Goal: Task Accomplishment & Management: Use online tool/utility

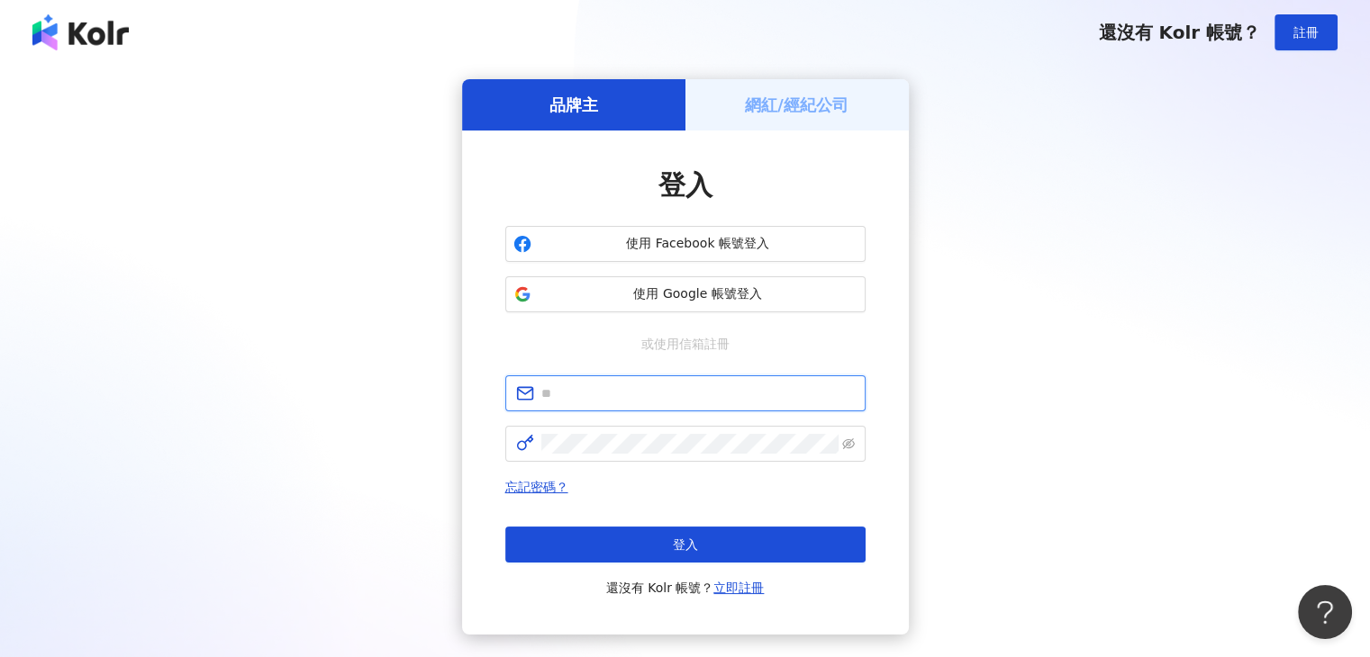
type input "**********"
click at [593, 536] on button "登入" at bounding box center [685, 545] width 360 height 36
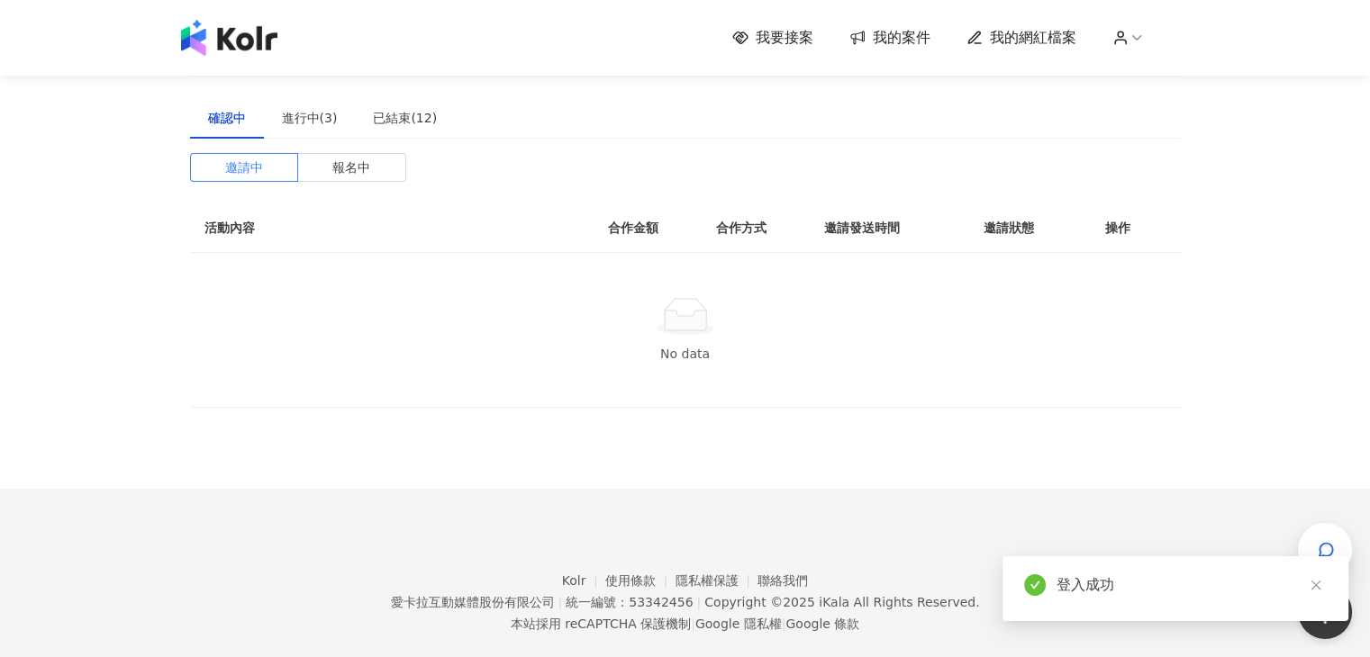
click at [901, 37] on span "我的案件" at bounding box center [901, 38] width 58 height 20
click at [310, 122] on div "進行中(3)" at bounding box center [310, 118] width 56 height 20
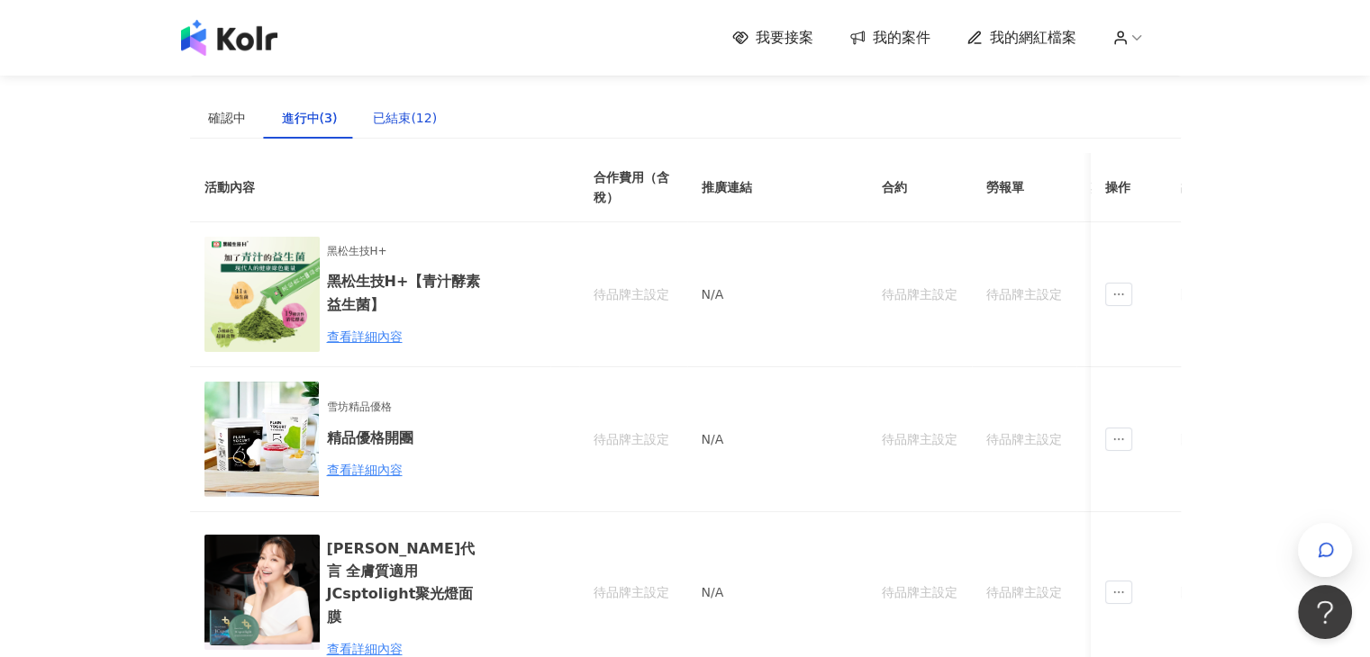
click at [418, 123] on div "已結束(12)" at bounding box center [405, 118] width 64 height 20
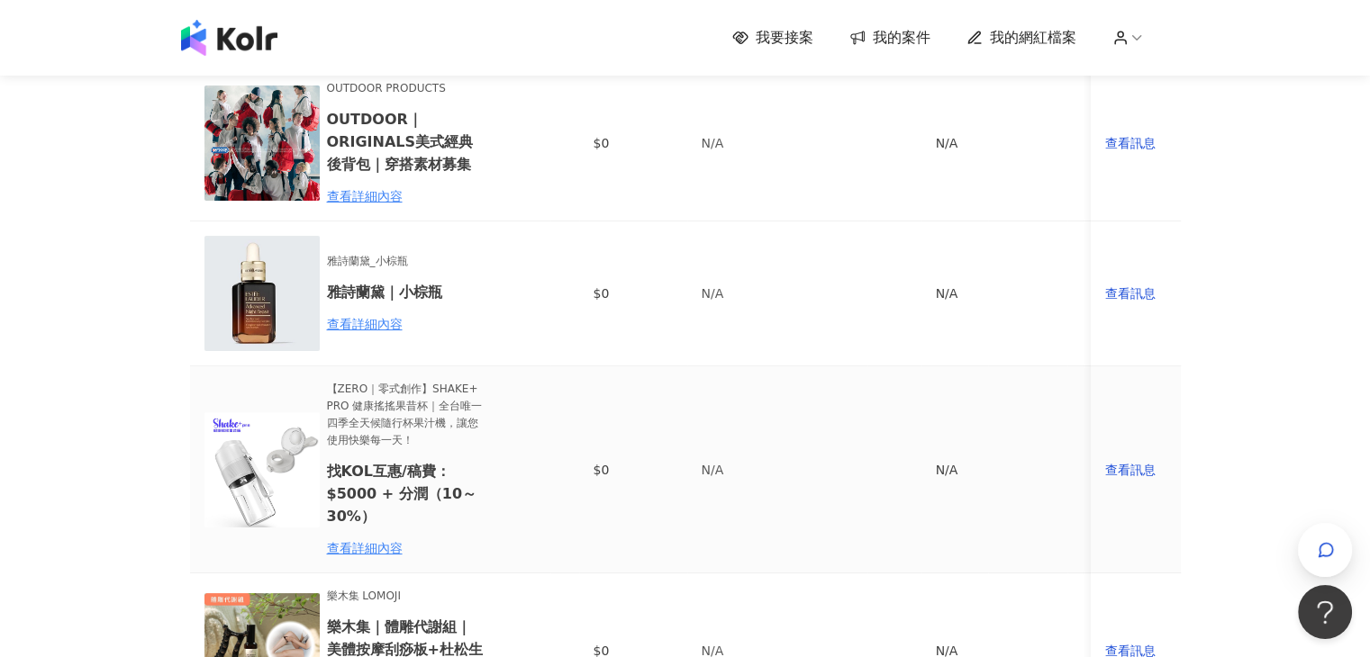
scroll to position [90, 0]
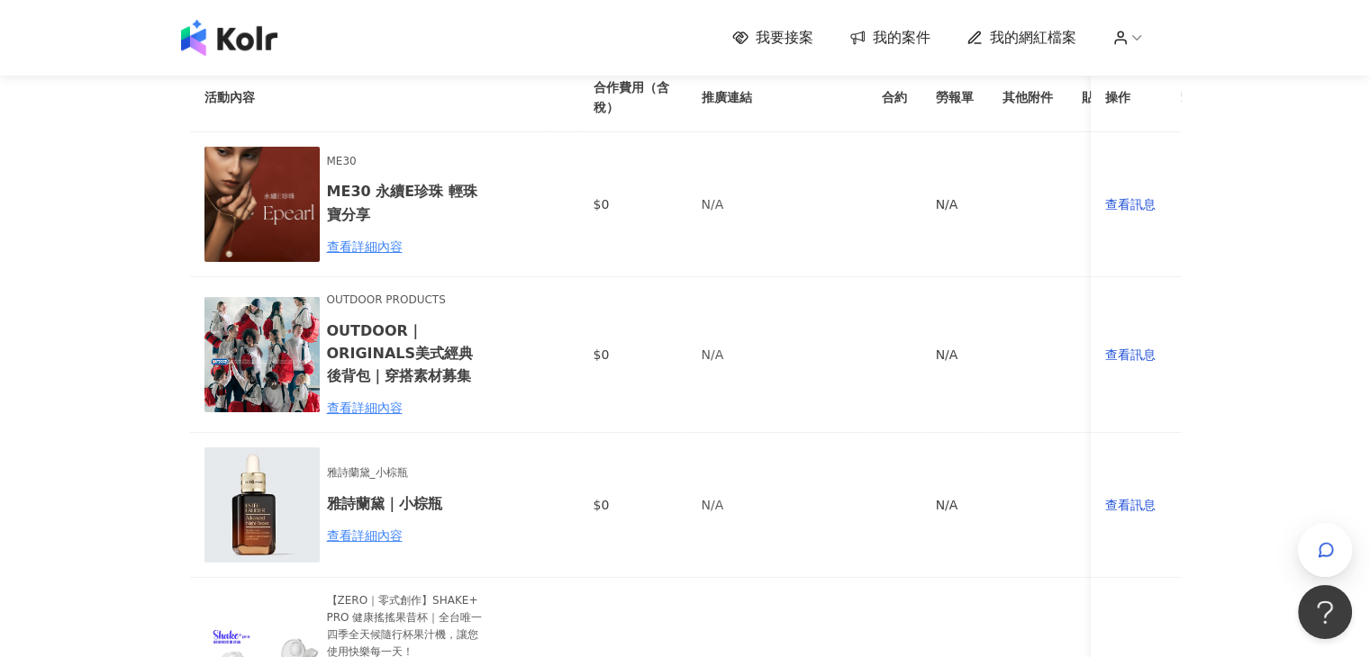
click at [775, 41] on span "我要接案" at bounding box center [784, 38] width 58 height 20
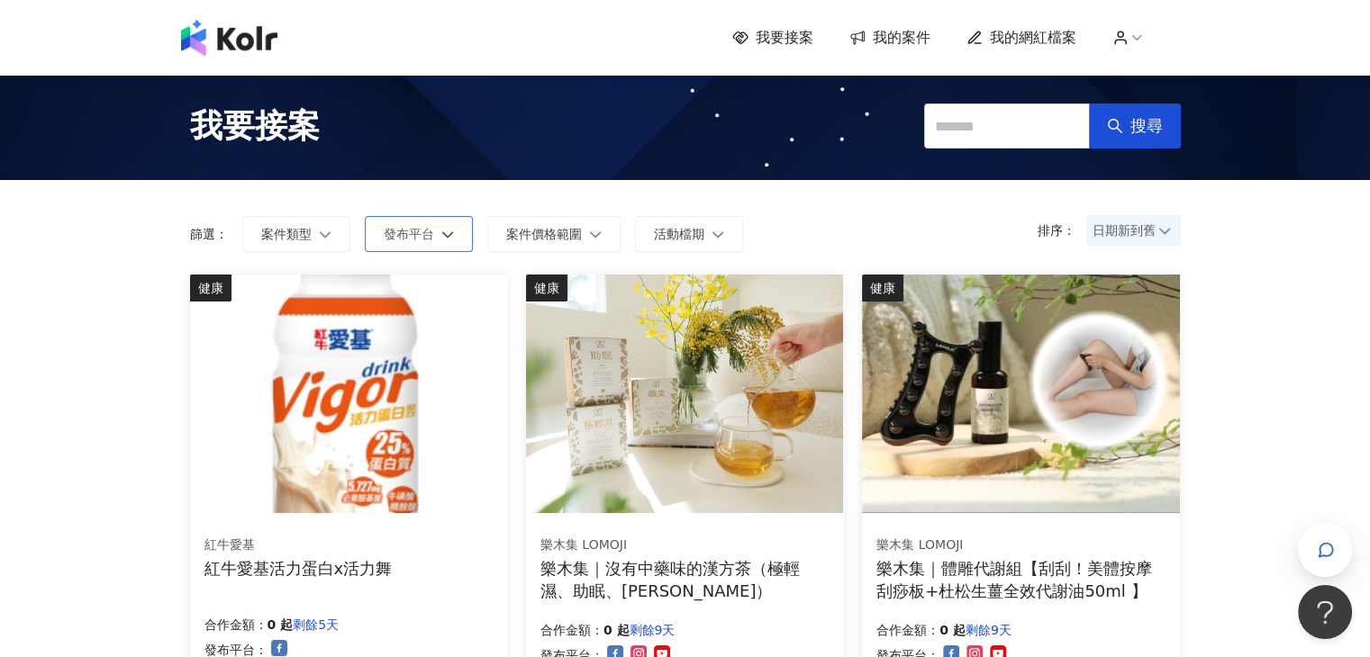
click at [439, 226] on button "發布平台" at bounding box center [419, 234] width 108 height 36
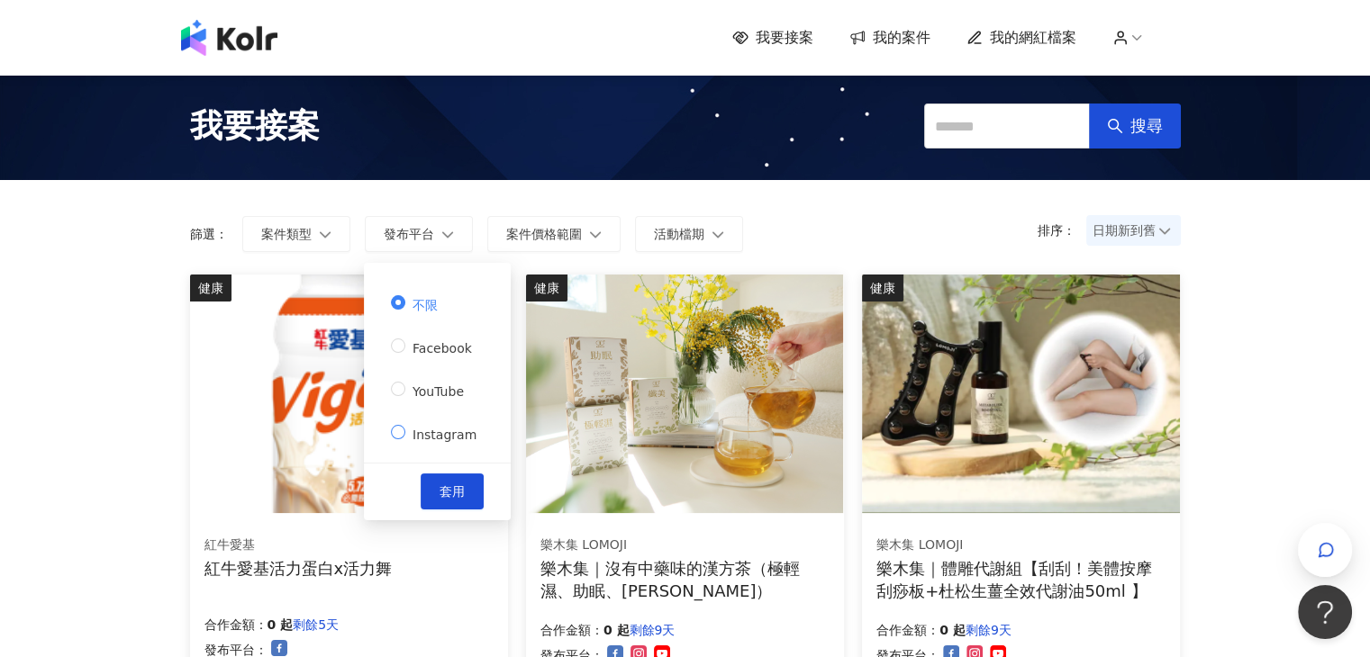
click at [443, 429] on span "Instagram" at bounding box center [444, 435] width 78 height 14
click at [457, 485] on span "套用" at bounding box center [451, 491] width 25 height 14
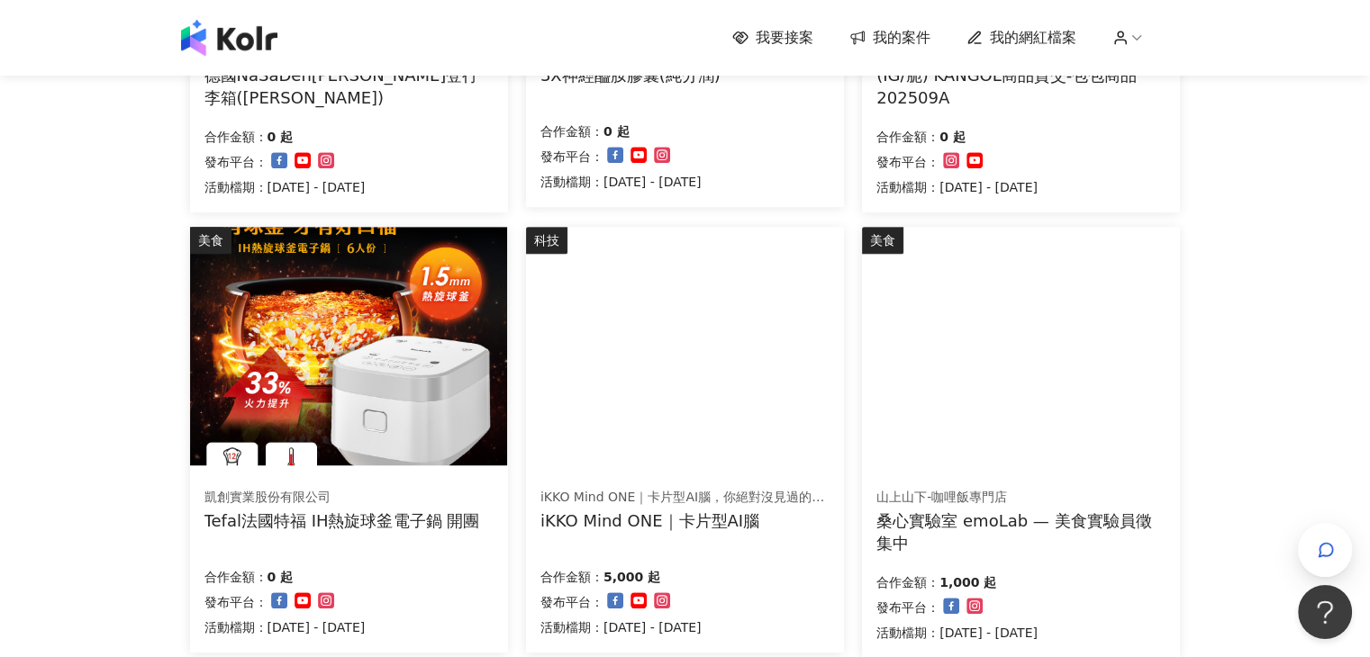
scroll to position [1171, 0]
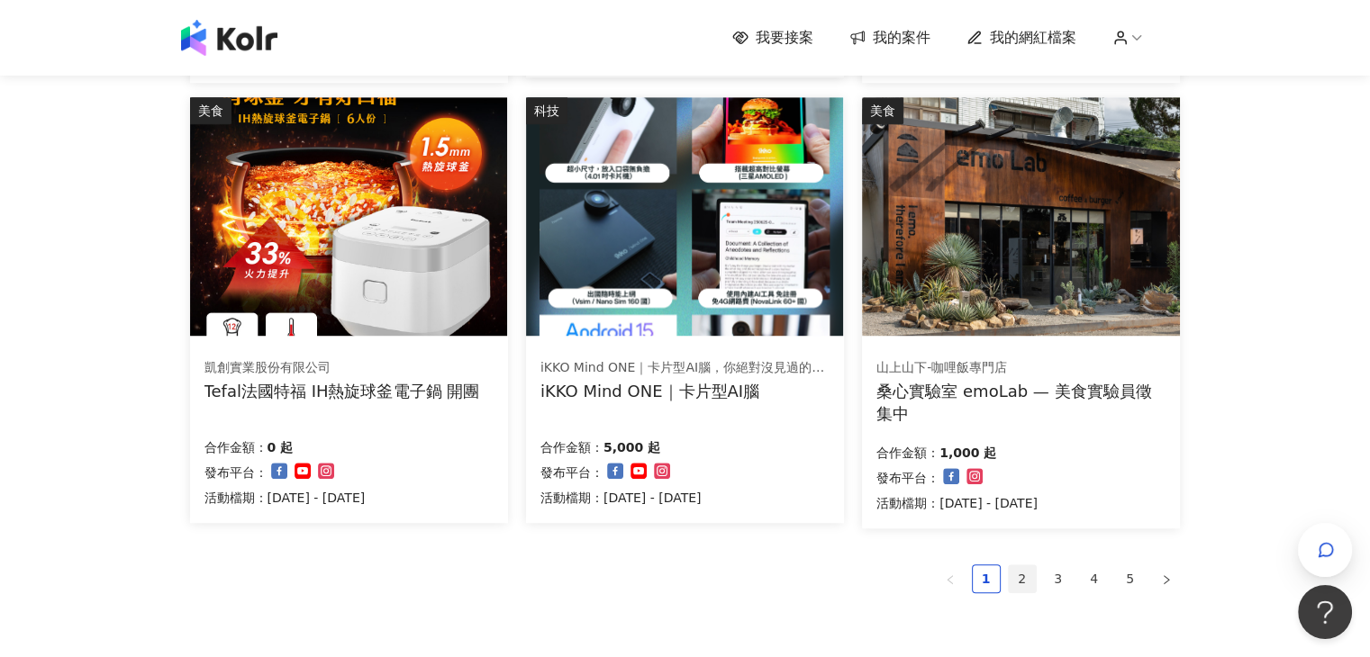
click at [1022, 569] on link "2" at bounding box center [1021, 578] width 27 height 27
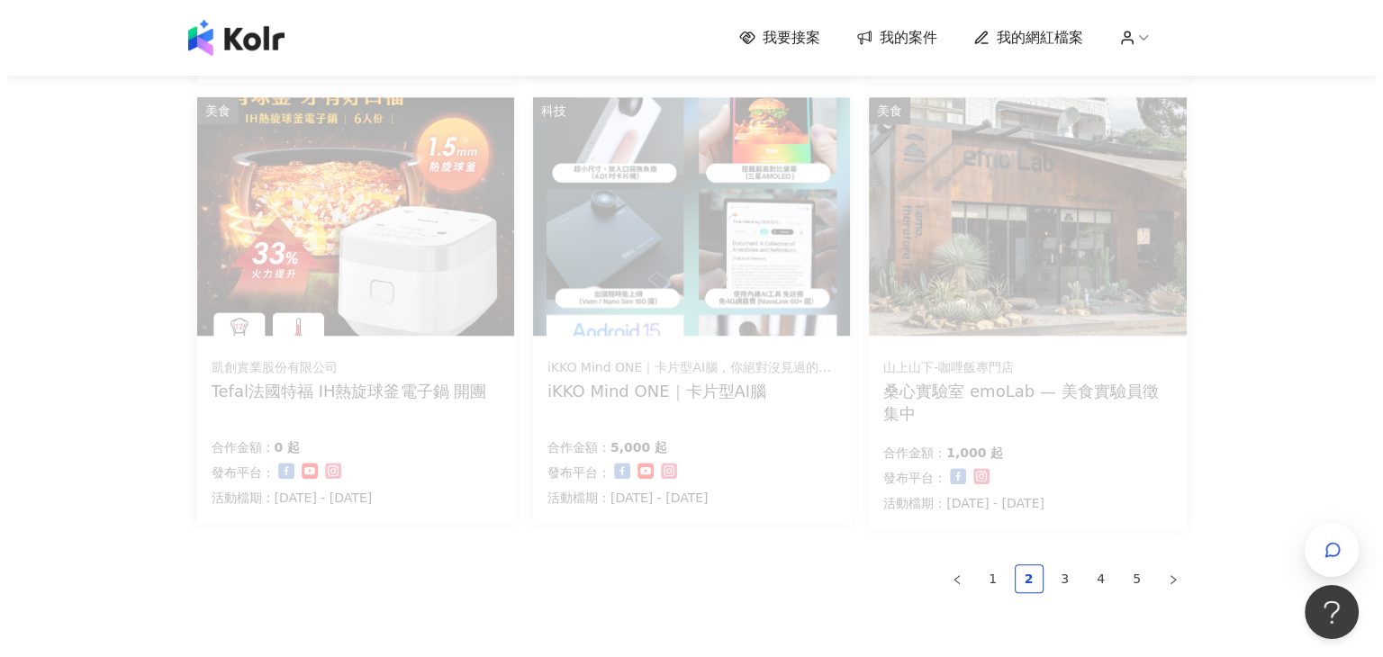
scroll to position [1175, 0]
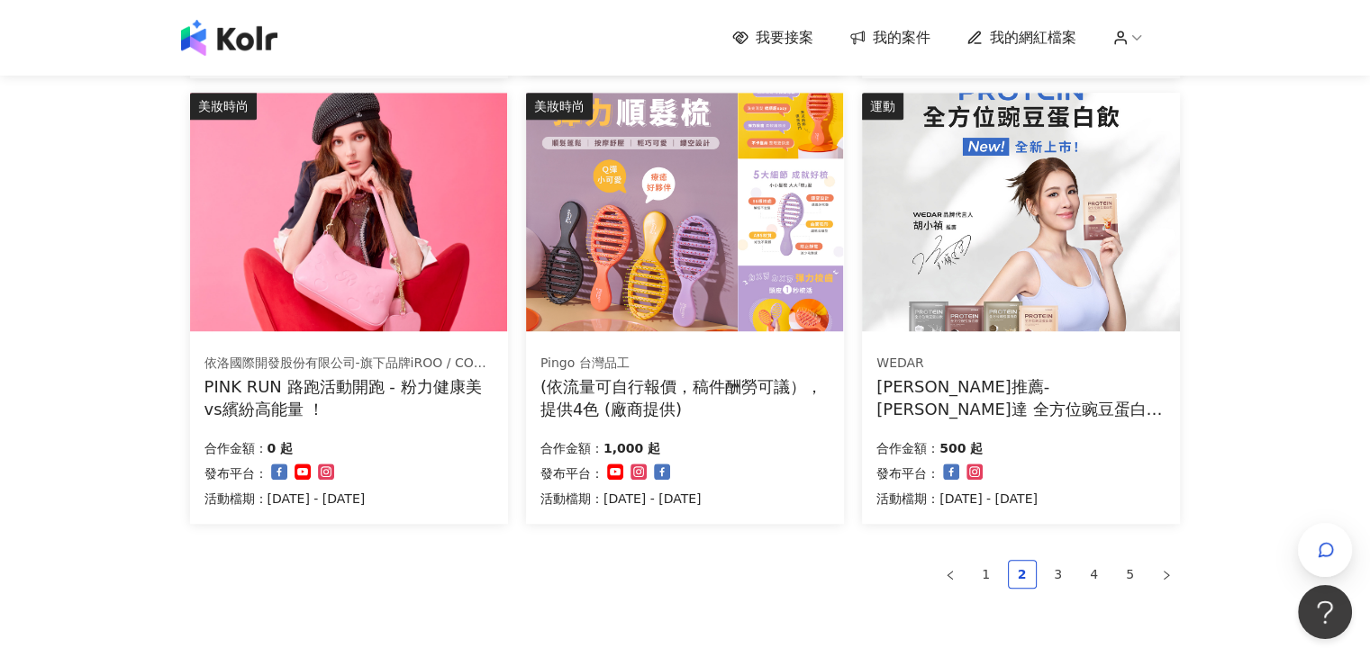
click at [354, 350] on div "依洛國際開發股份有限公司-旗下品牌iROO / COZY PUNCH PINK RUN 路跑活動開跑 - 粉力健康美vs繽紛高能量 ！ 合作金額： 0 起 發…" at bounding box center [349, 431] width 318 height 185
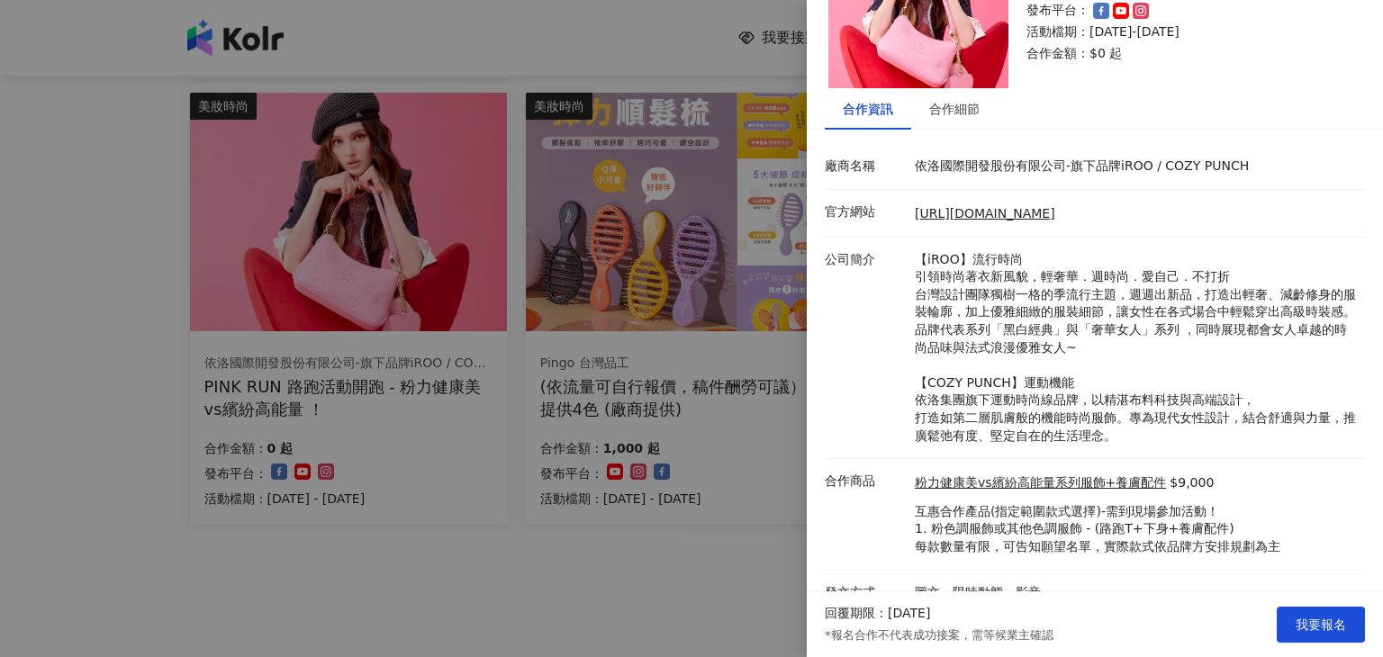
scroll to position [136, 0]
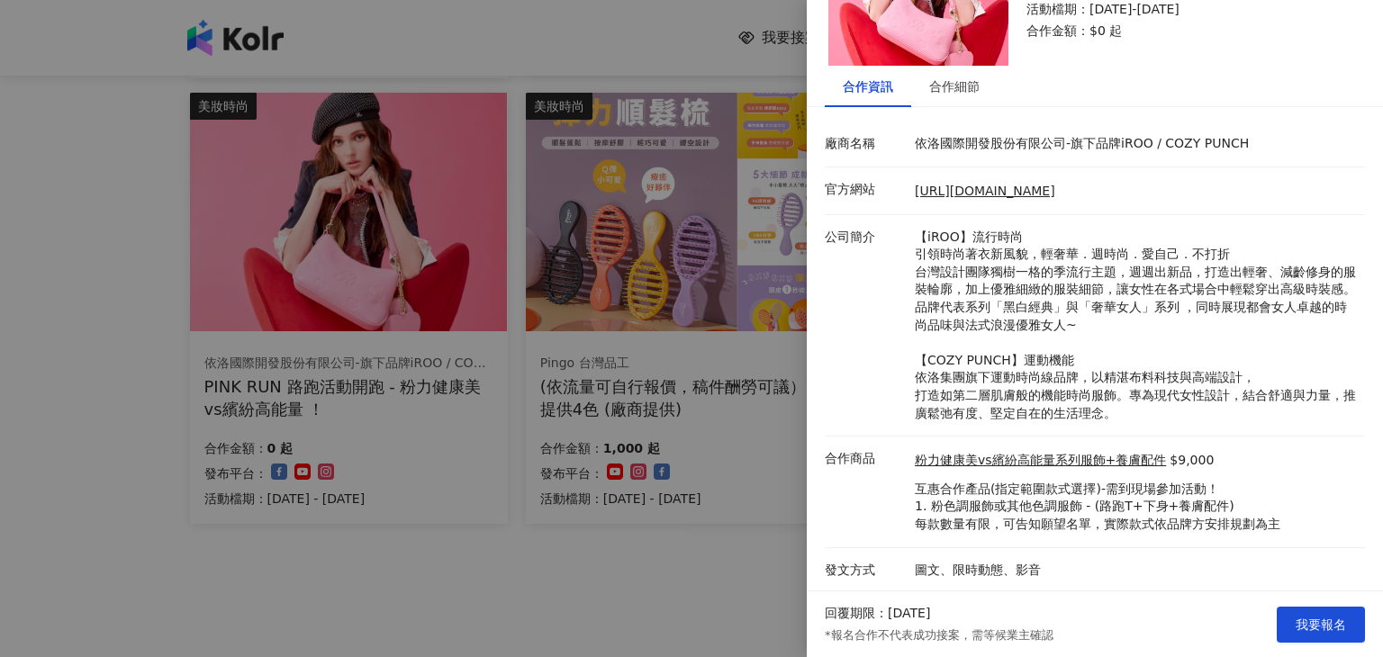
click at [594, 592] on div at bounding box center [691, 328] width 1383 height 657
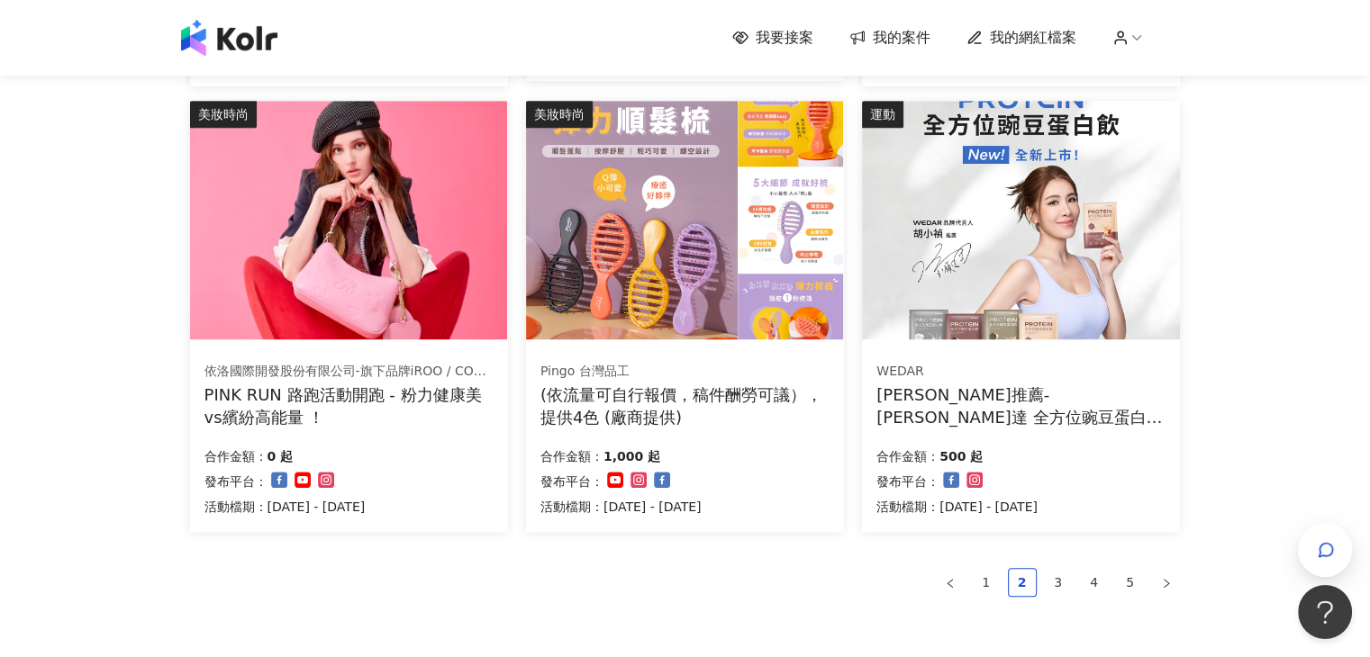
scroll to position [1198, 0]
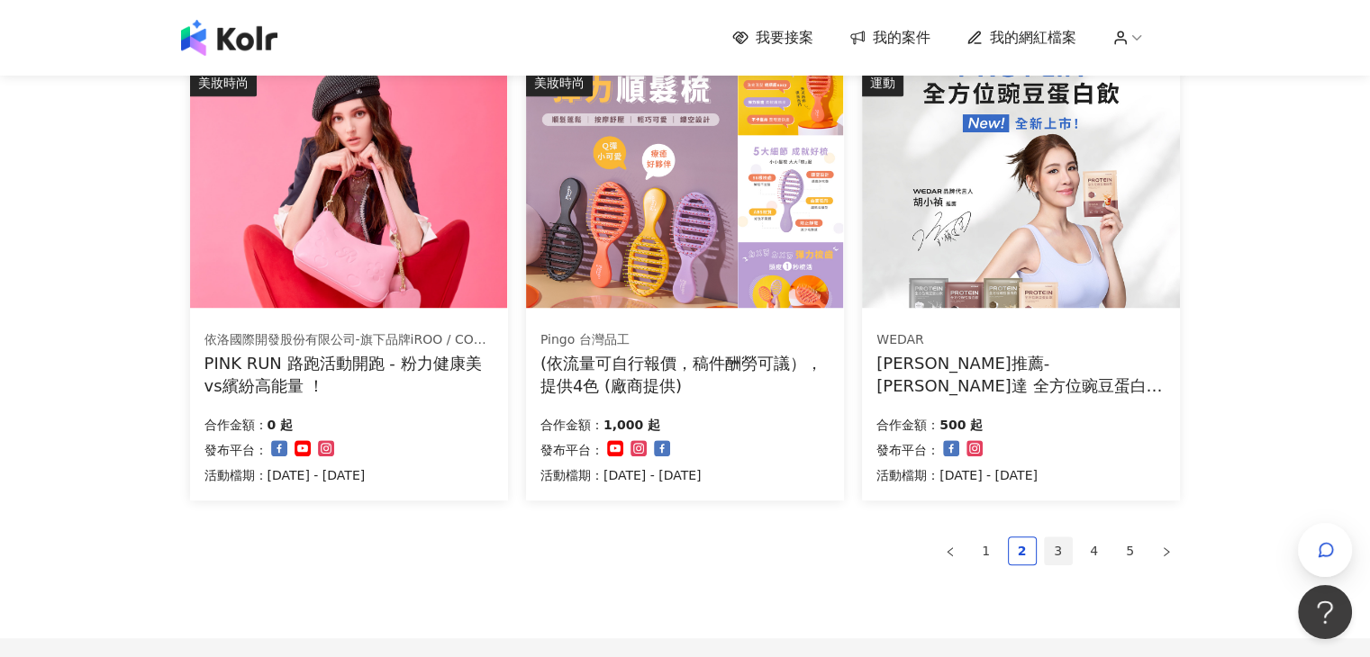
click at [1059, 548] on link "3" at bounding box center [1057, 551] width 27 height 27
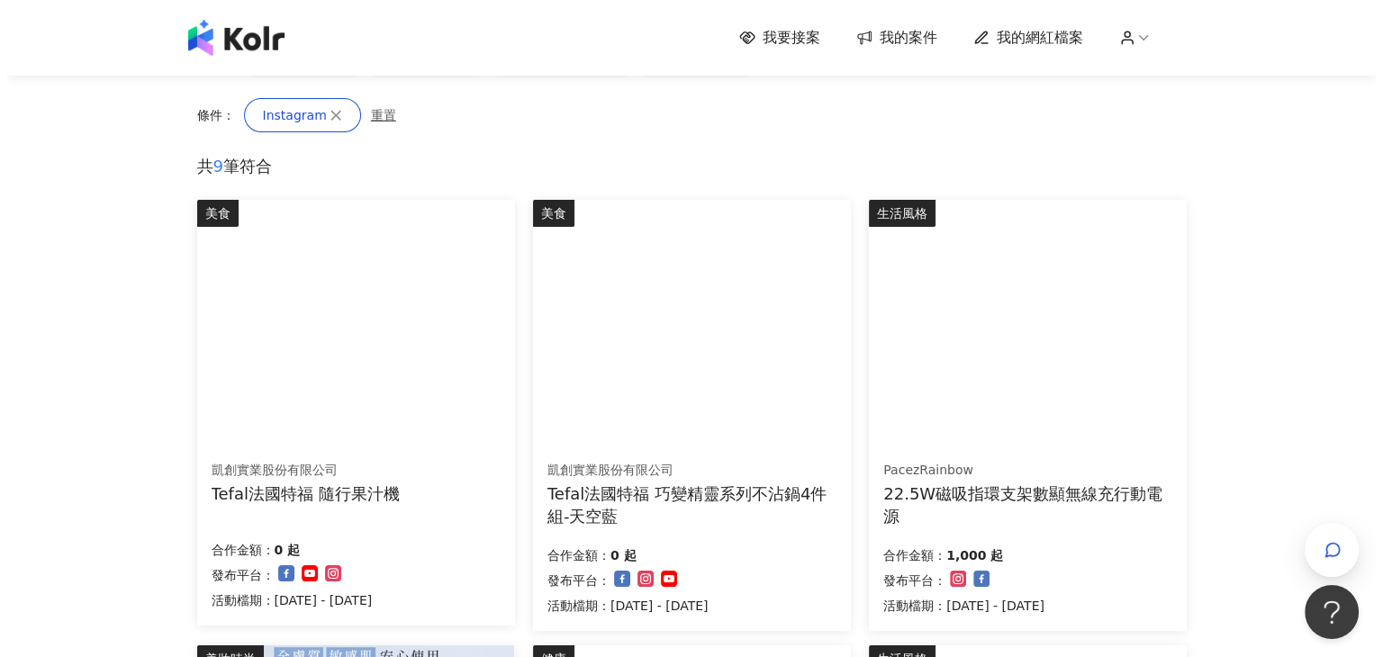
scroll to position [208, 0]
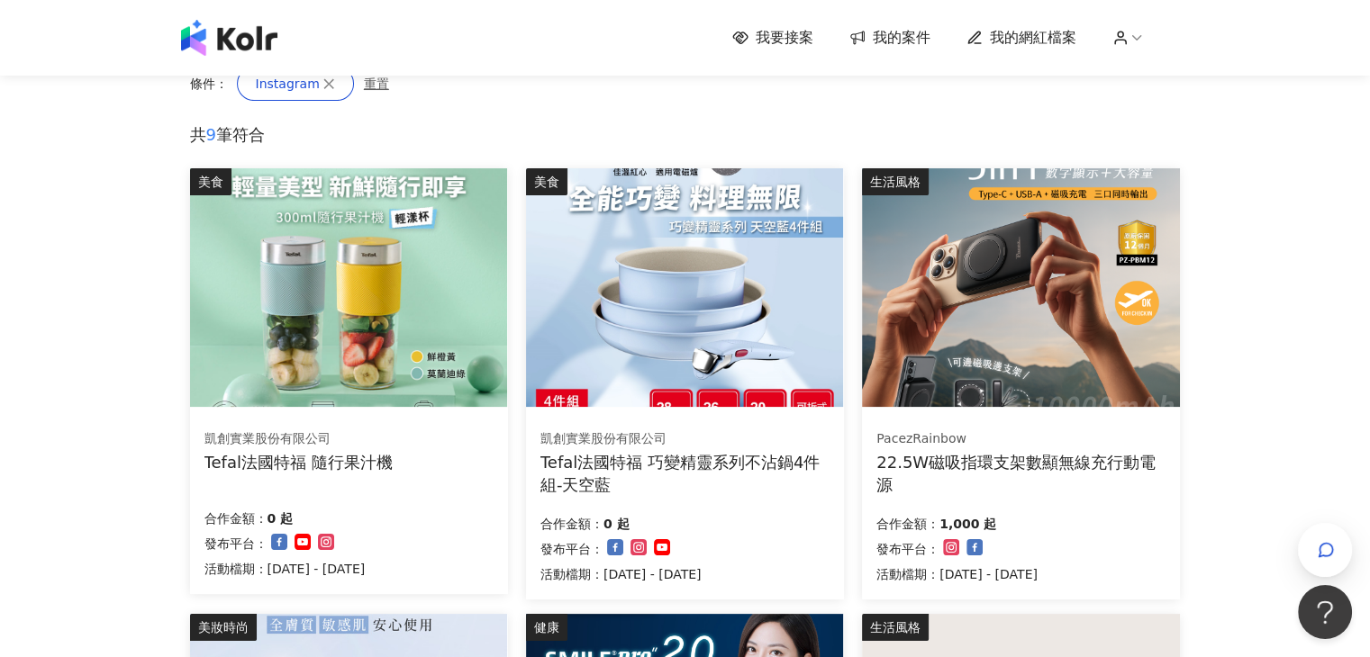
click at [407, 291] on img at bounding box center [348, 287] width 317 height 239
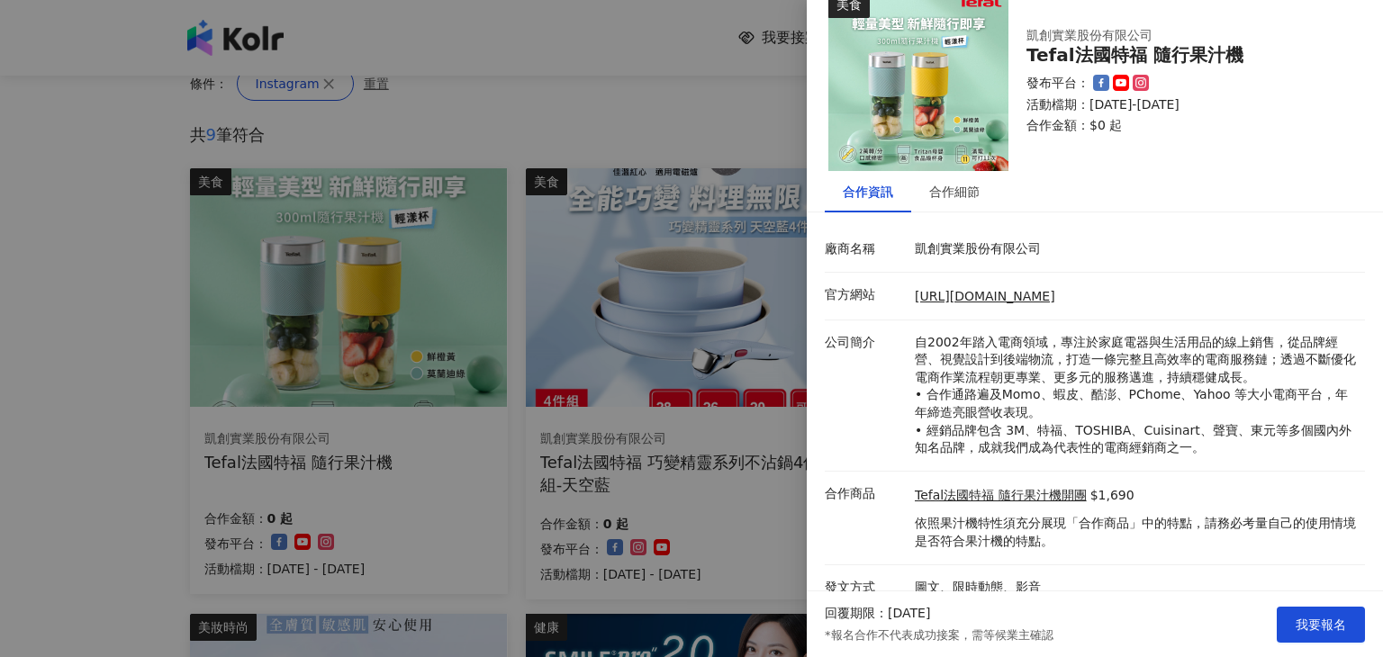
scroll to position [48, 0]
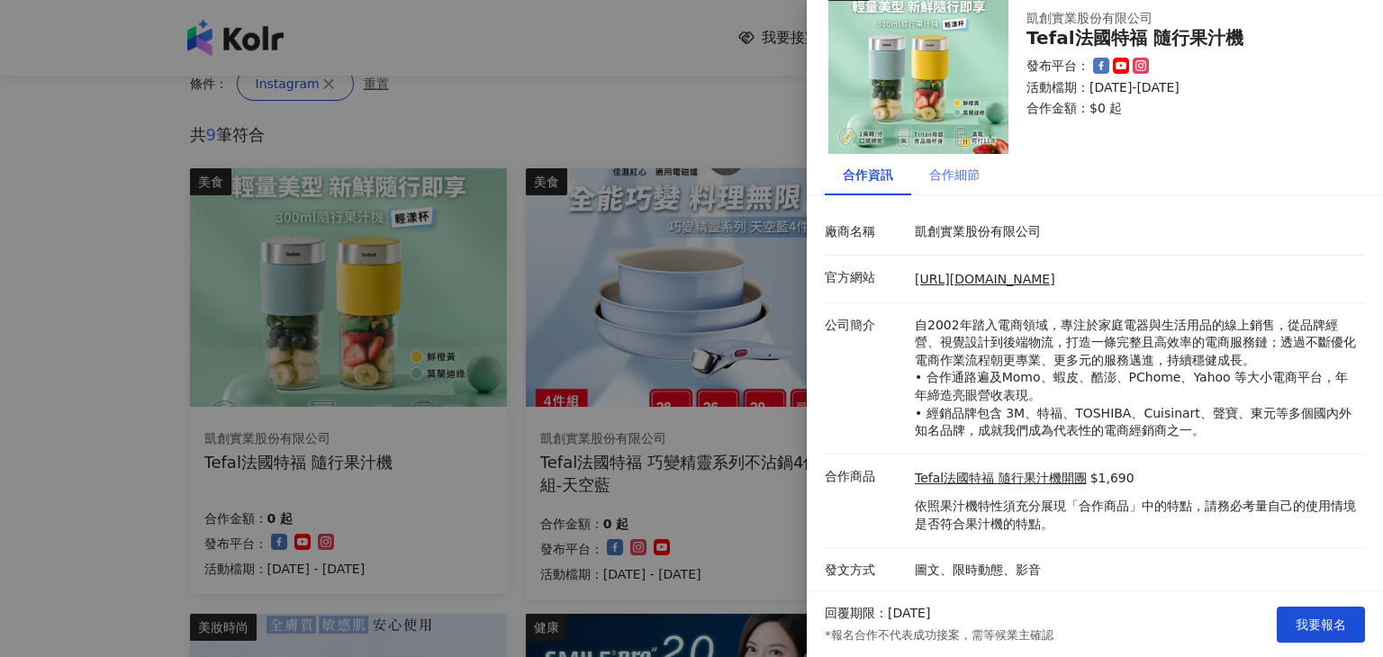
click at [966, 185] on div "合作細節" at bounding box center [954, 174] width 86 height 41
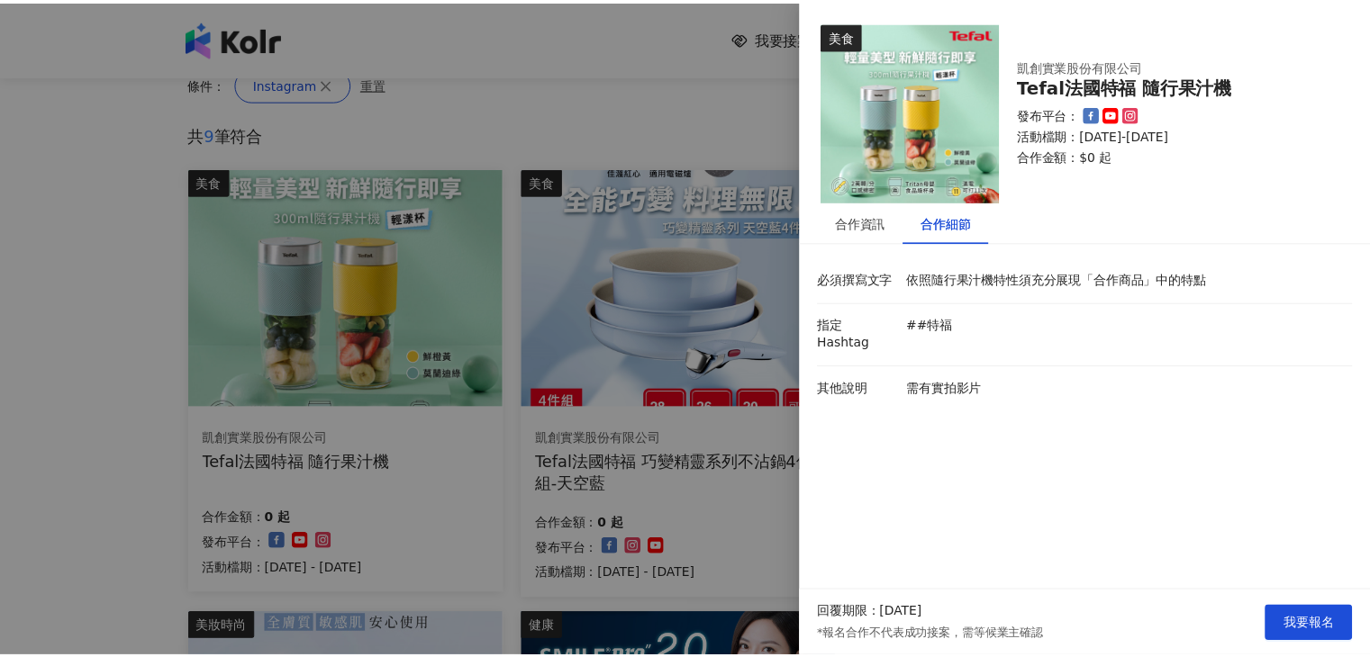
scroll to position [0, 0]
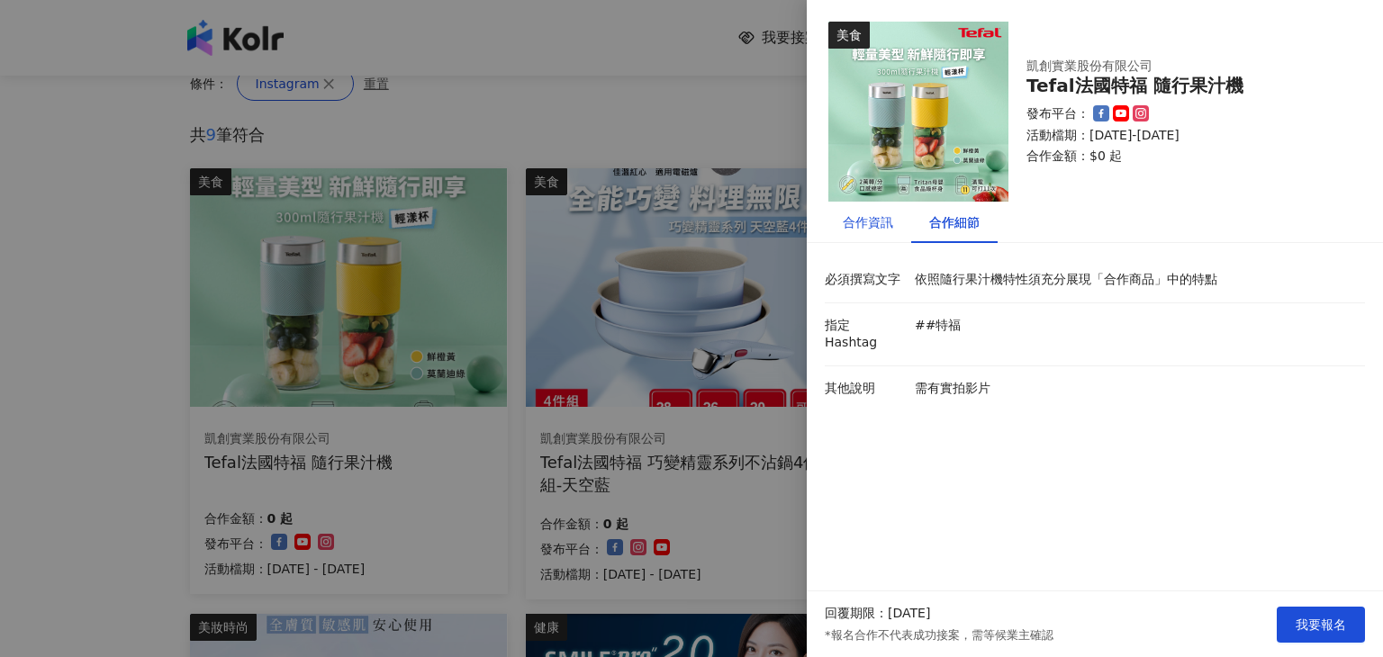
click at [862, 224] on div "合作資訊" at bounding box center [868, 222] width 50 height 20
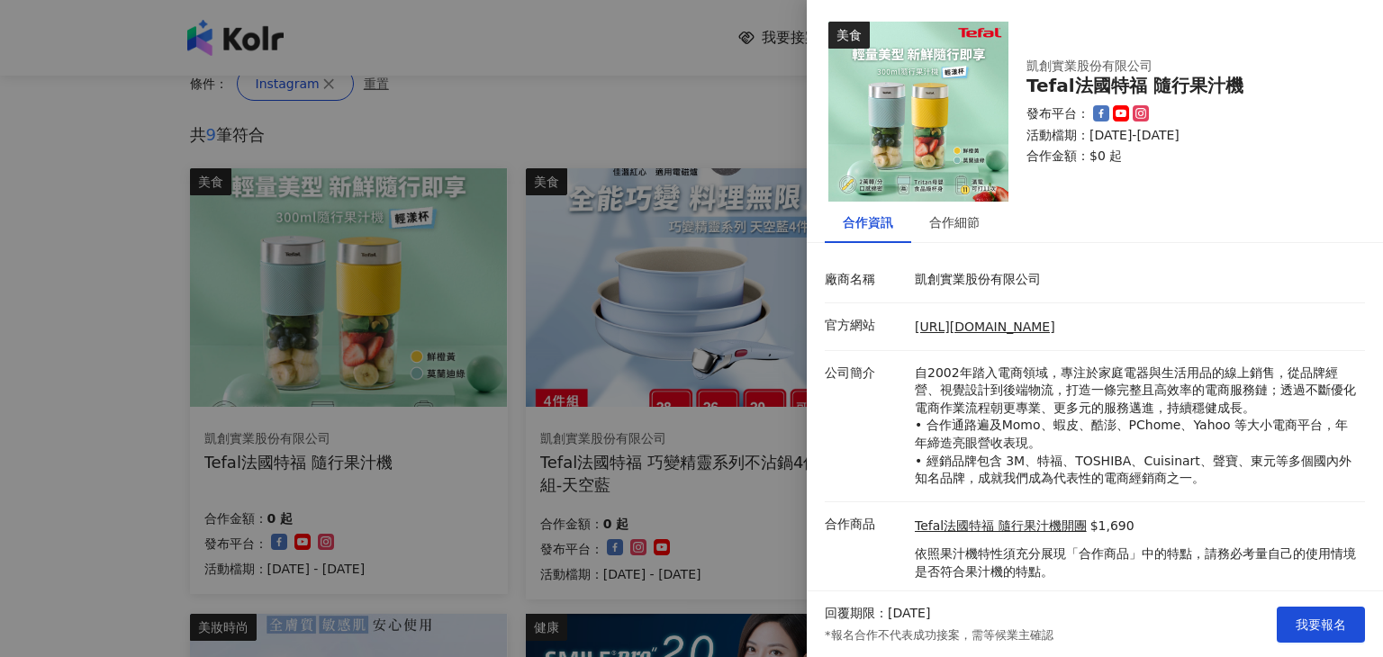
click at [958, 114] on img at bounding box center [918, 112] width 180 height 180
click at [945, 322] on link "[URL][DOMAIN_NAME]" at bounding box center [985, 327] width 140 height 14
click at [0, 149] on div at bounding box center [691, 328] width 1383 height 657
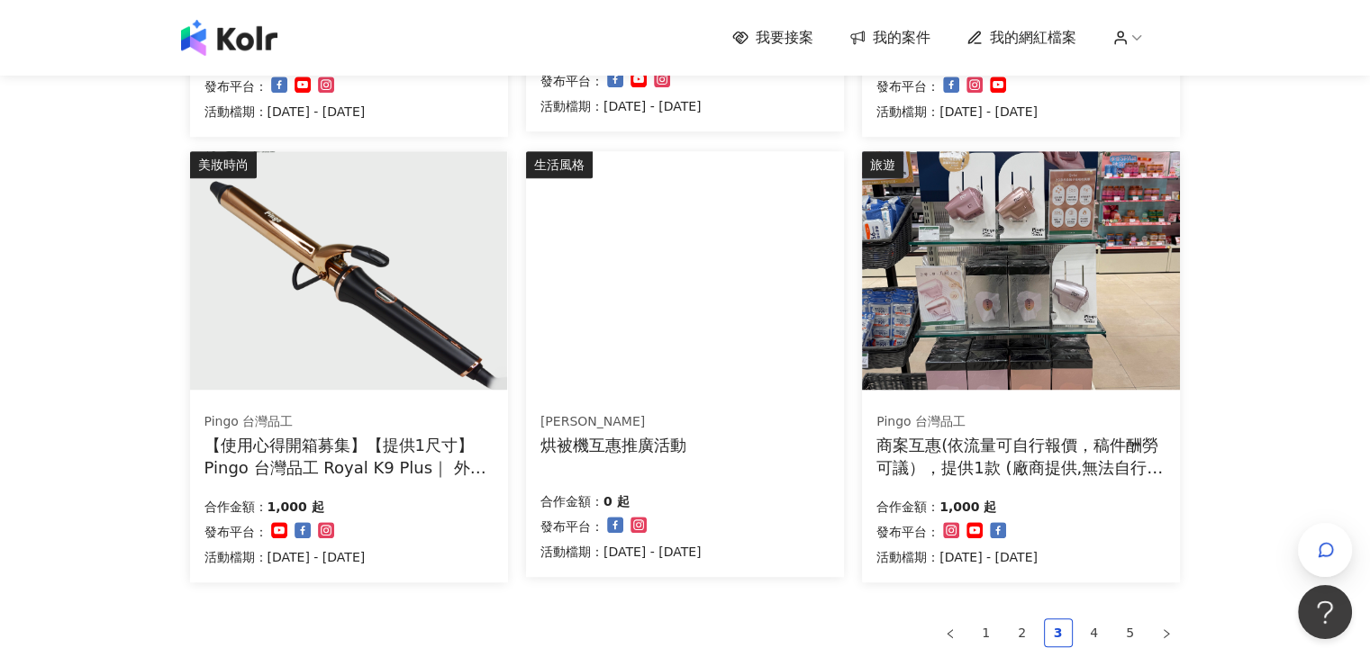
scroll to position [1379, 0]
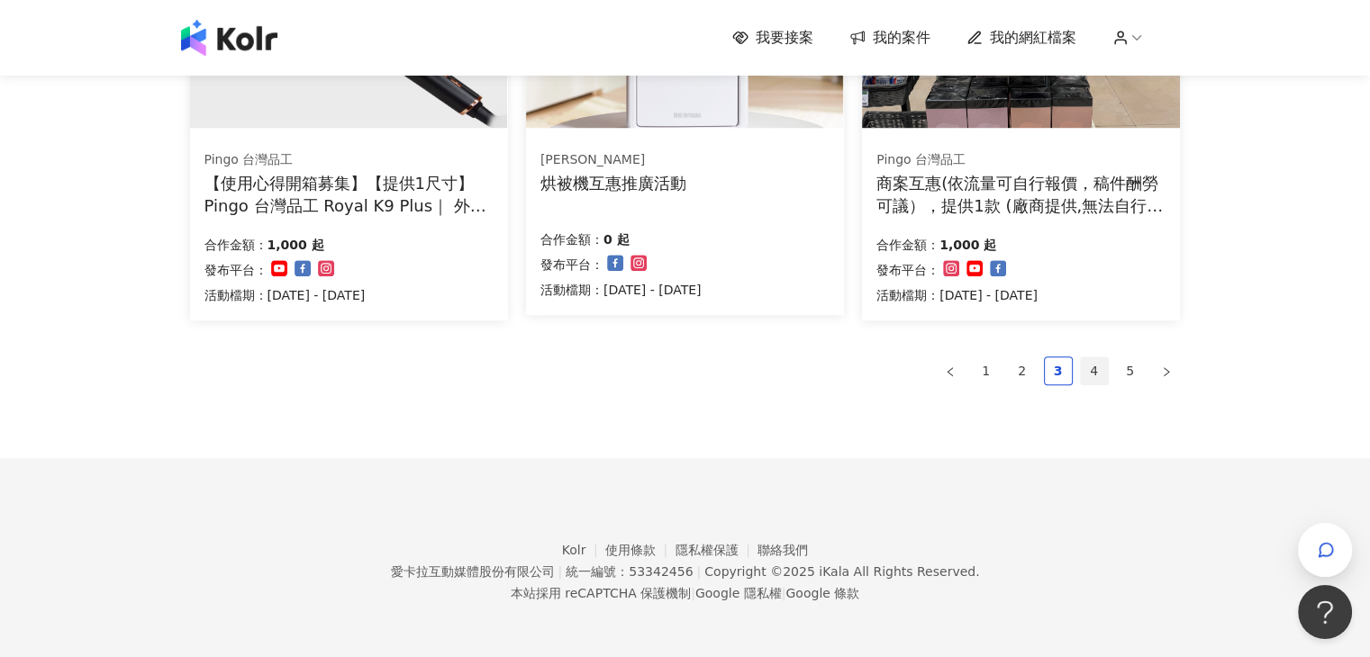
click at [1090, 372] on link "4" at bounding box center [1093, 370] width 27 height 27
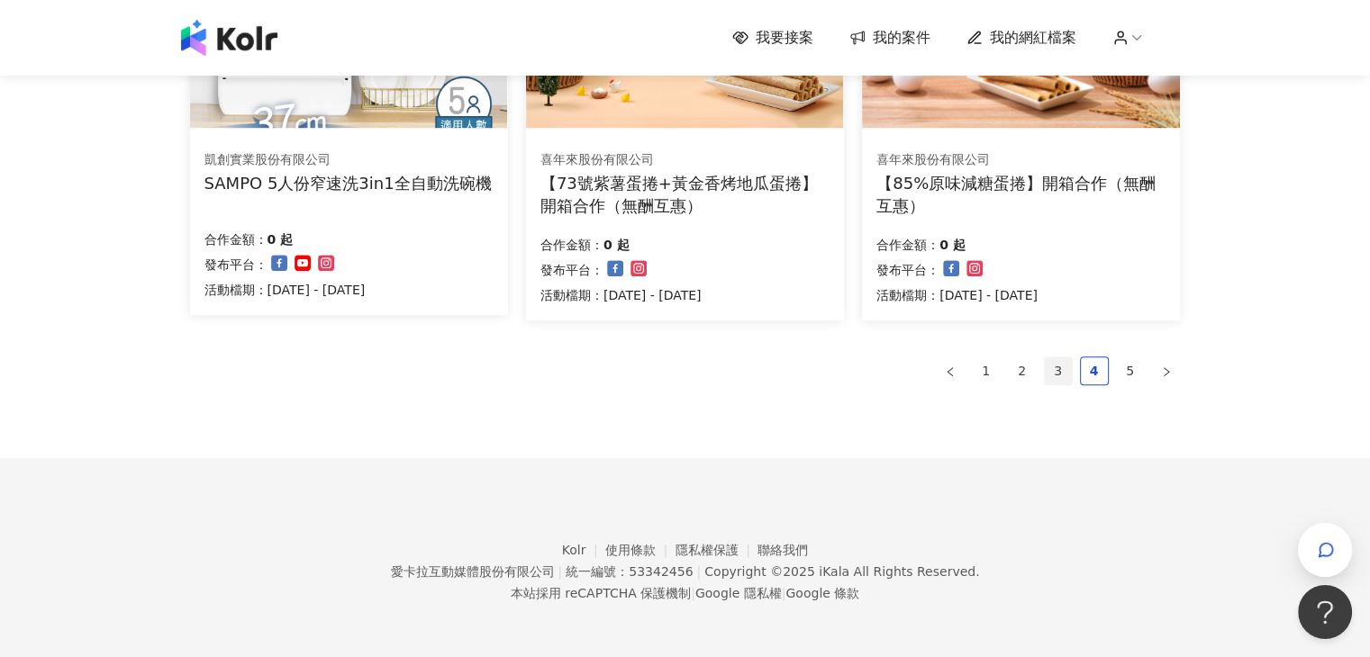
click at [1053, 367] on link "3" at bounding box center [1057, 370] width 27 height 27
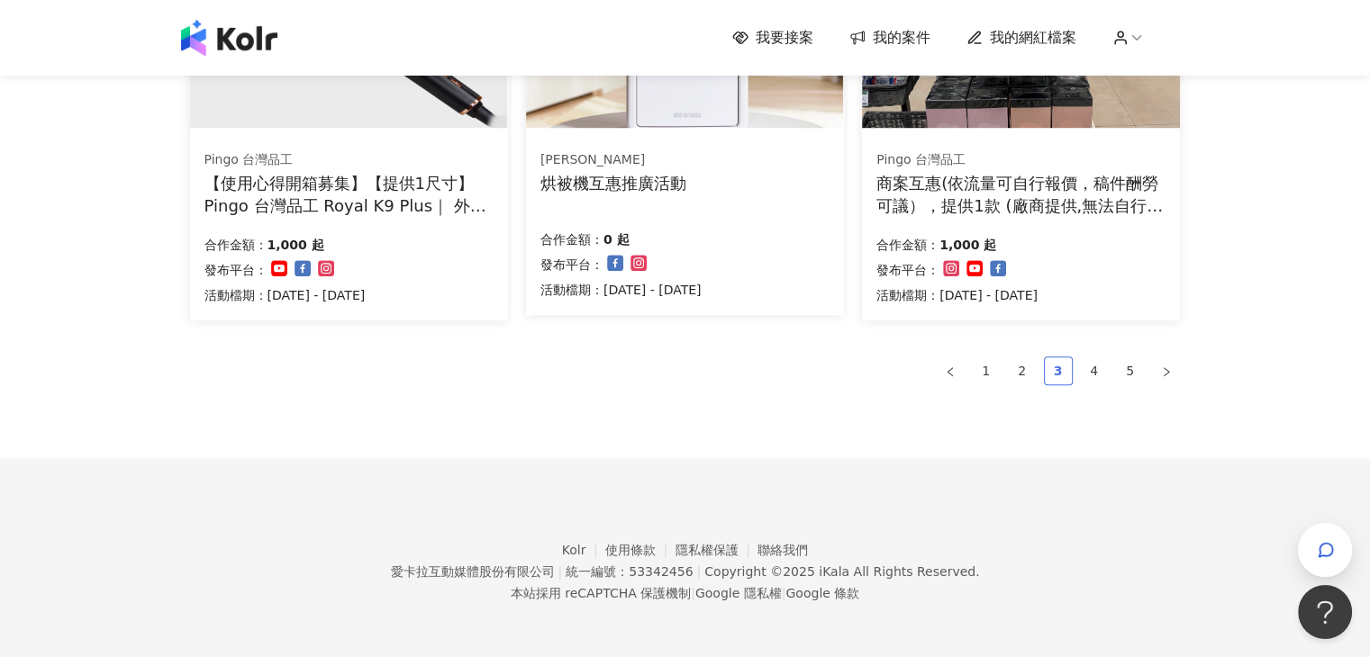
click at [1063, 367] on link "3" at bounding box center [1057, 370] width 27 height 27
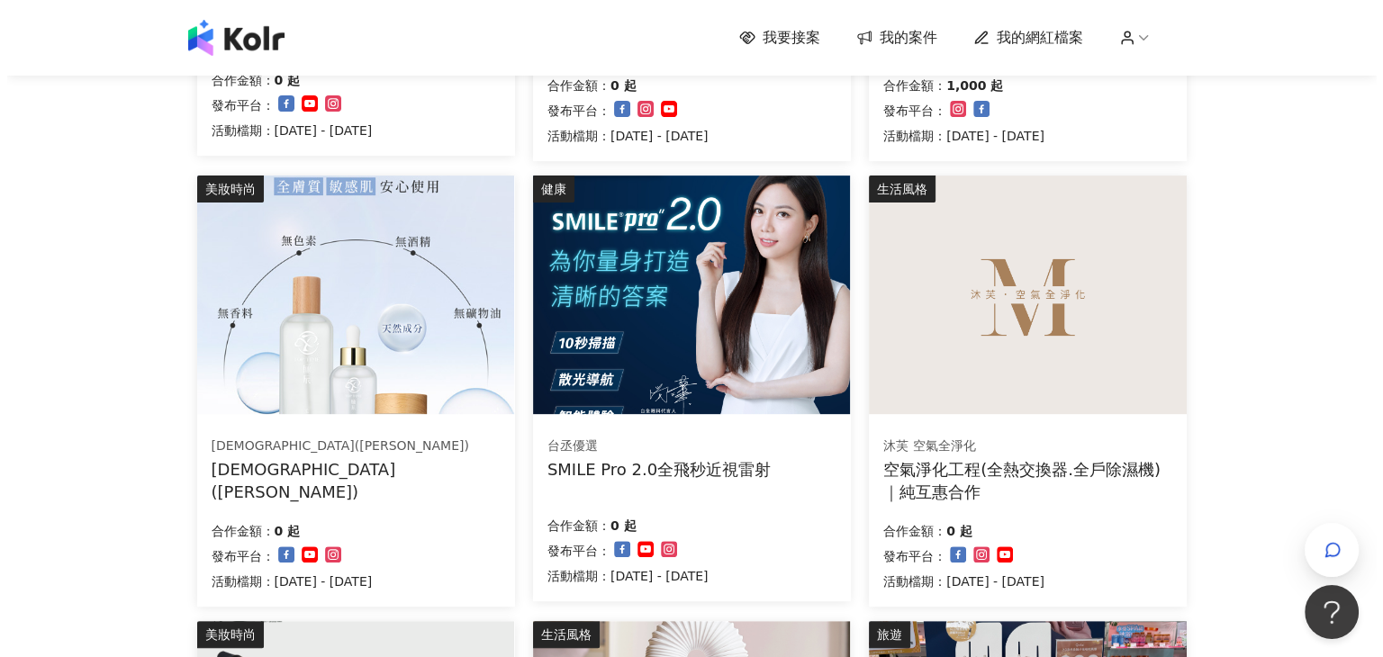
scroll to position [658, 0]
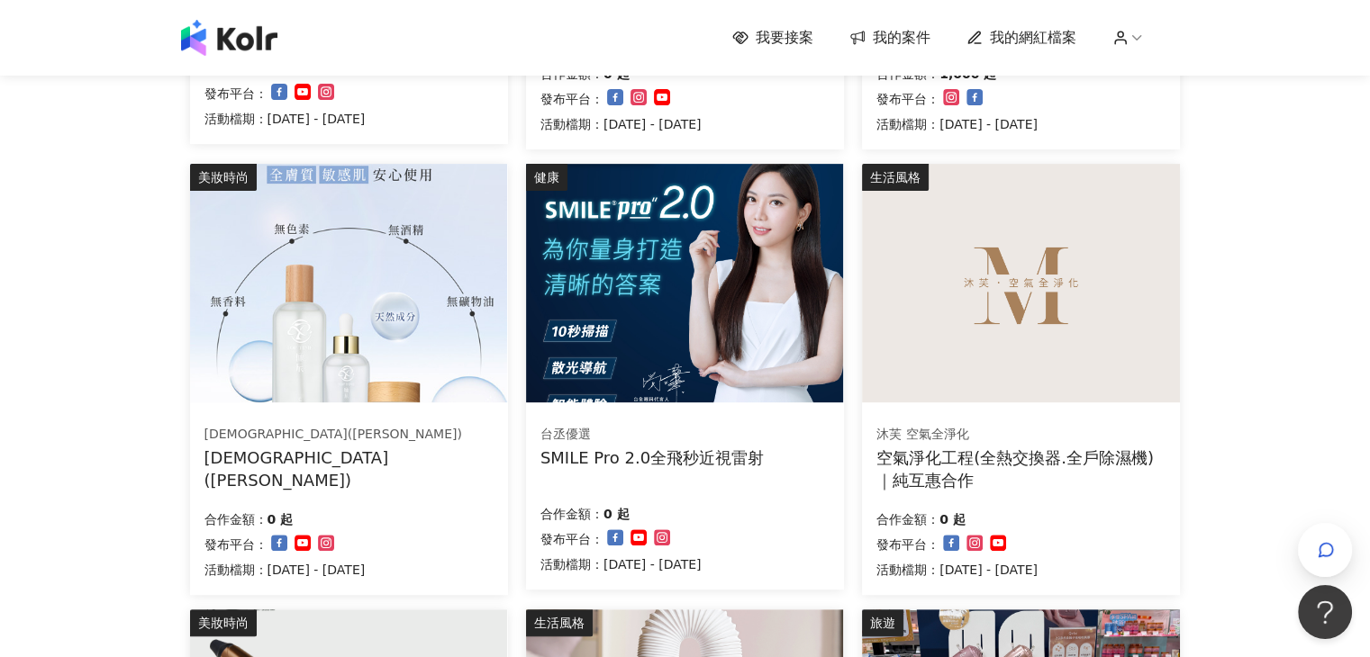
click at [658, 260] on img at bounding box center [684, 283] width 317 height 239
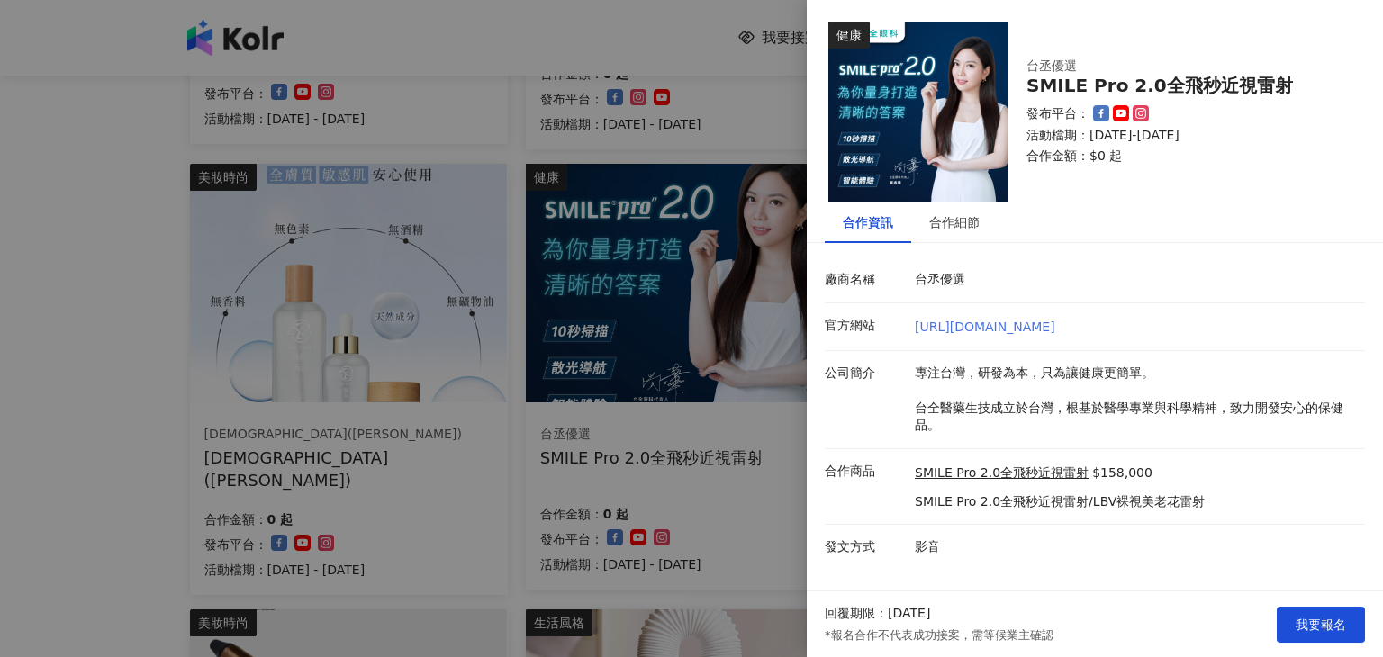
click at [991, 325] on link "[URL][DOMAIN_NAME]" at bounding box center [985, 327] width 140 height 14
click at [0, 361] on div at bounding box center [691, 328] width 1383 height 657
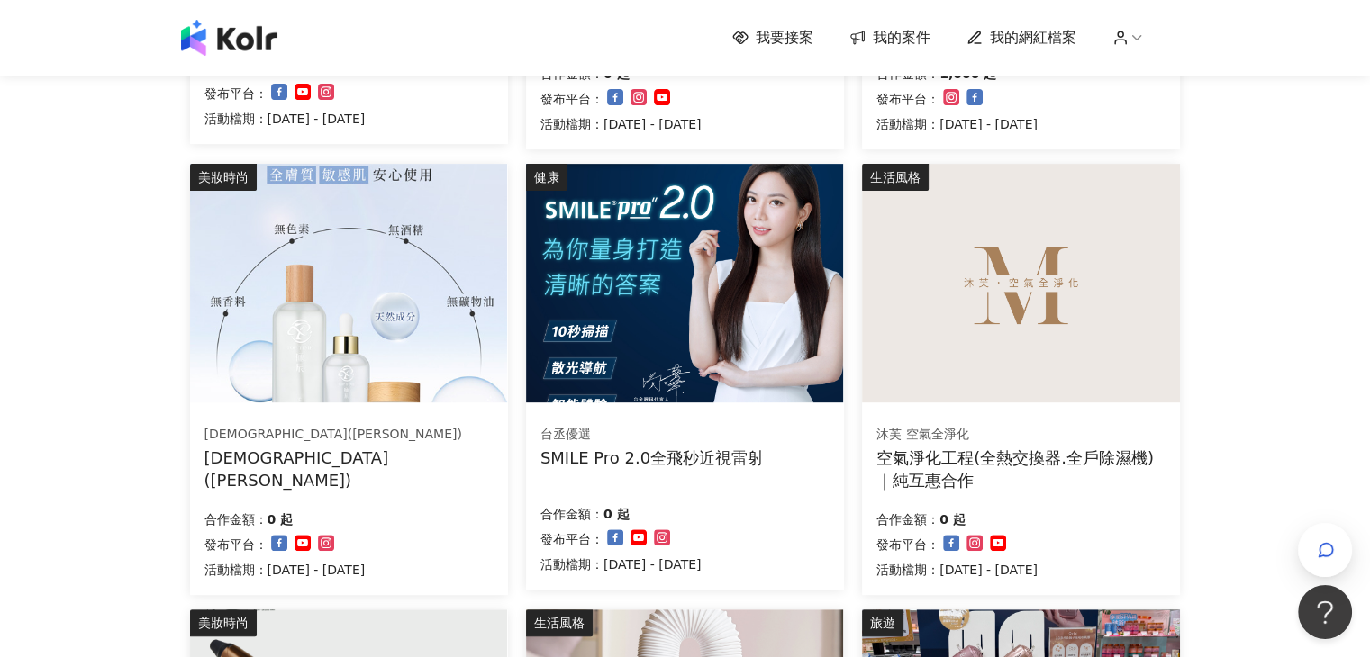
click at [664, 278] on img at bounding box center [684, 283] width 317 height 239
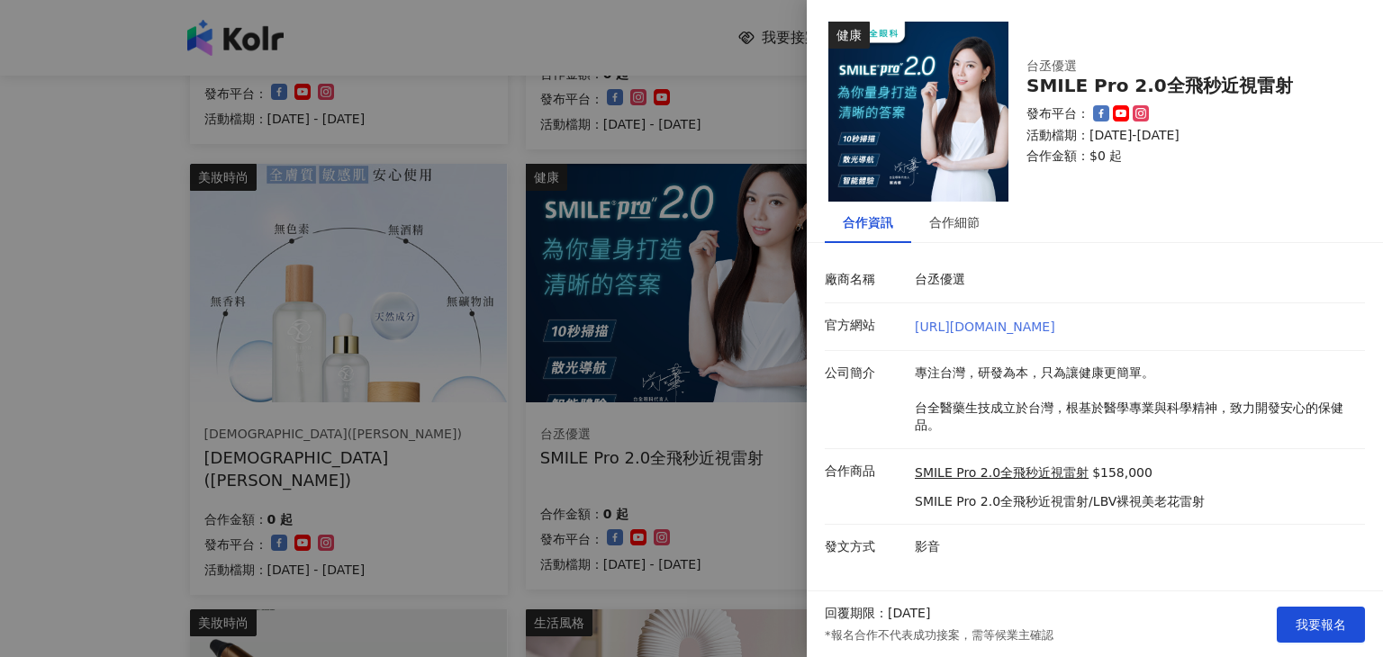
click at [978, 330] on link "[URL][DOMAIN_NAME]" at bounding box center [985, 327] width 140 height 14
